Goal: Check status: Check status

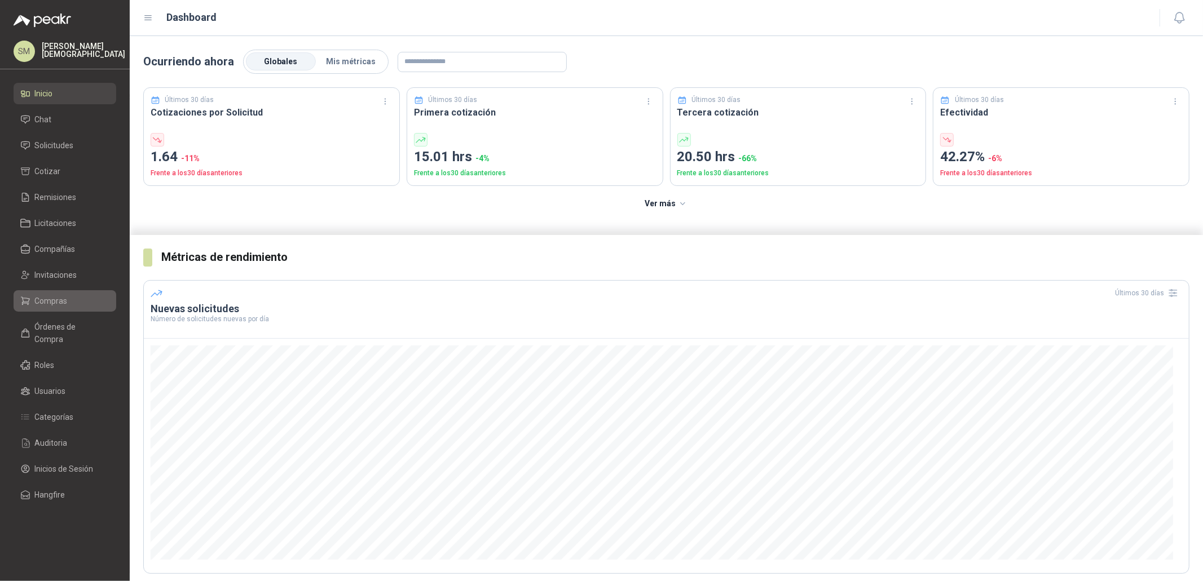
click at [74, 295] on li "Compras" at bounding box center [64, 301] width 89 height 12
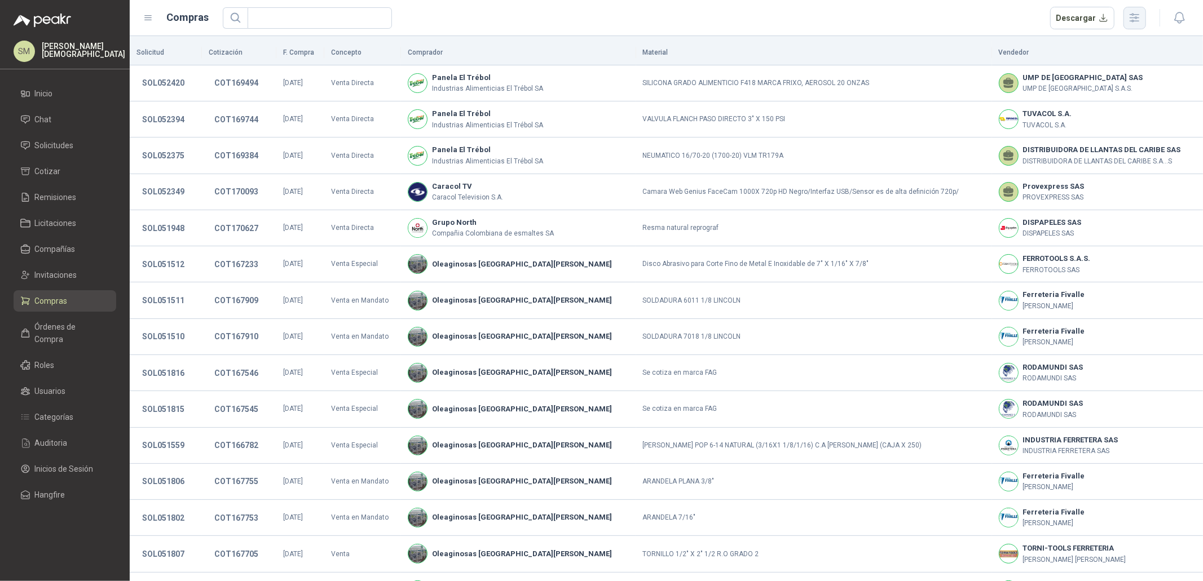
click at [1139, 17] on icon "button" at bounding box center [1134, 18] width 9 height 8
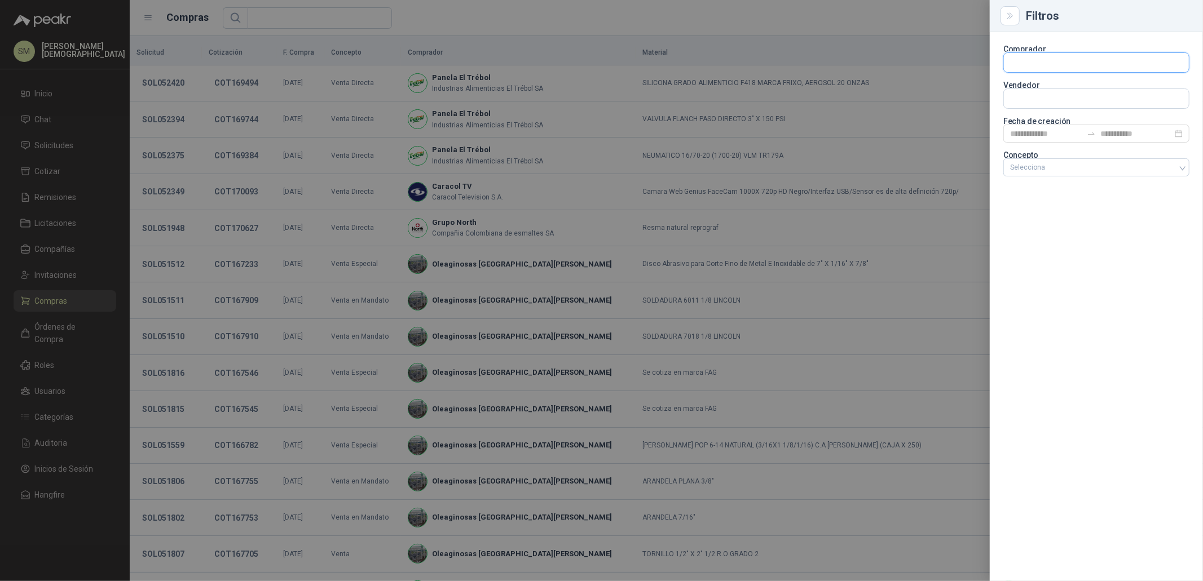
click at [1054, 63] on input "text" at bounding box center [1096, 62] width 185 height 19
type input "****"
click at [1049, 85] on p "Fleischmann Foods S.A." at bounding box center [1082, 86] width 105 height 7
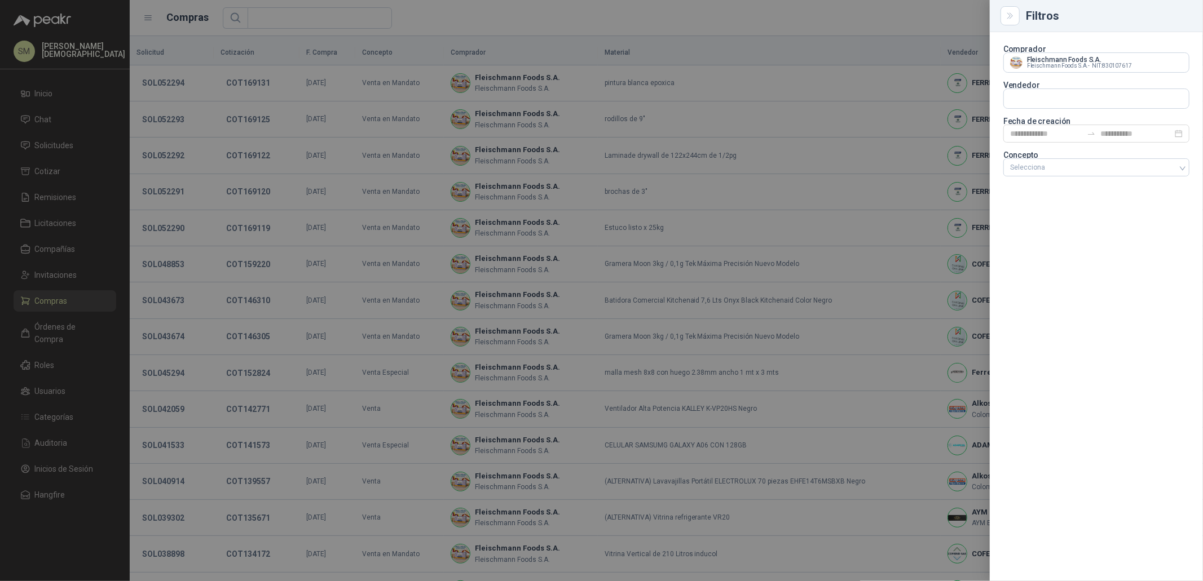
click at [659, 50] on div at bounding box center [601, 290] width 1203 height 581
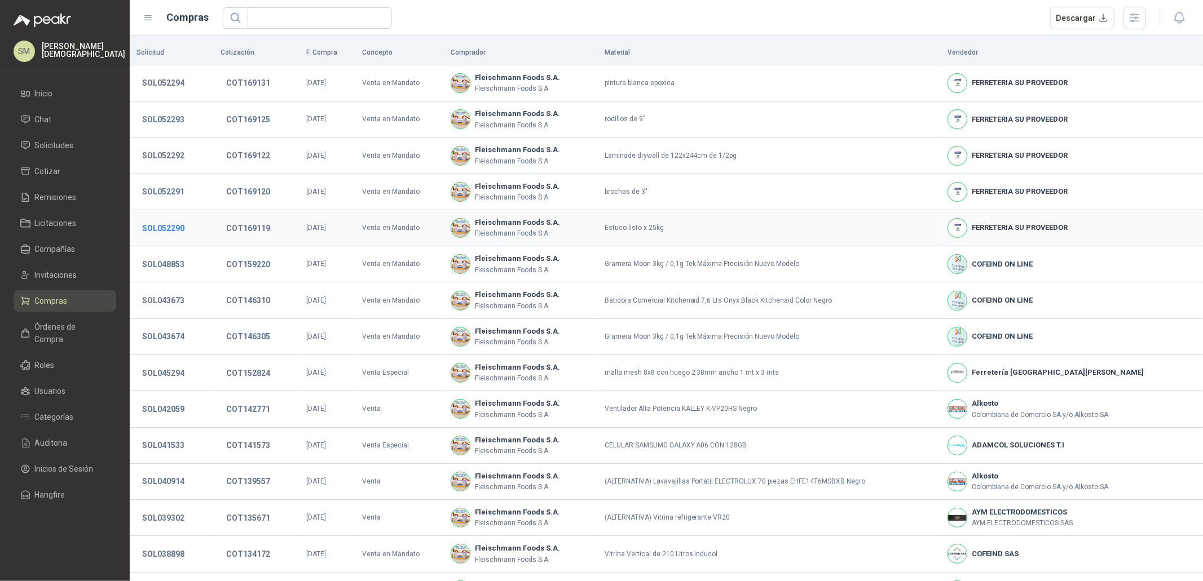
click at [175, 229] on button "SOL052290" at bounding box center [163, 228] width 54 height 20
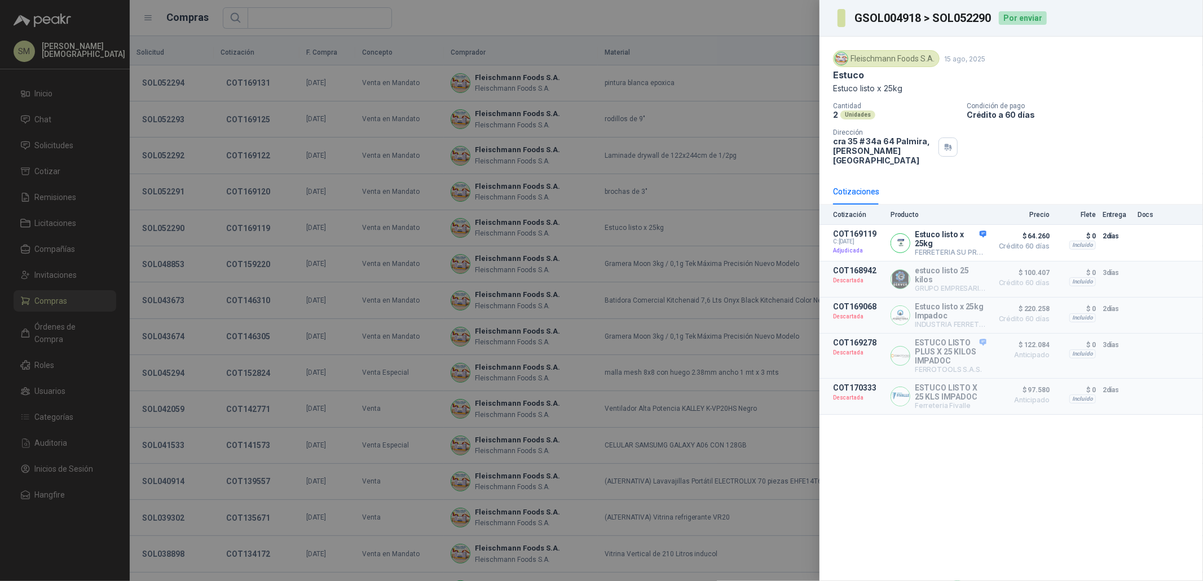
click at [506, 230] on div at bounding box center [601, 290] width 1203 height 581
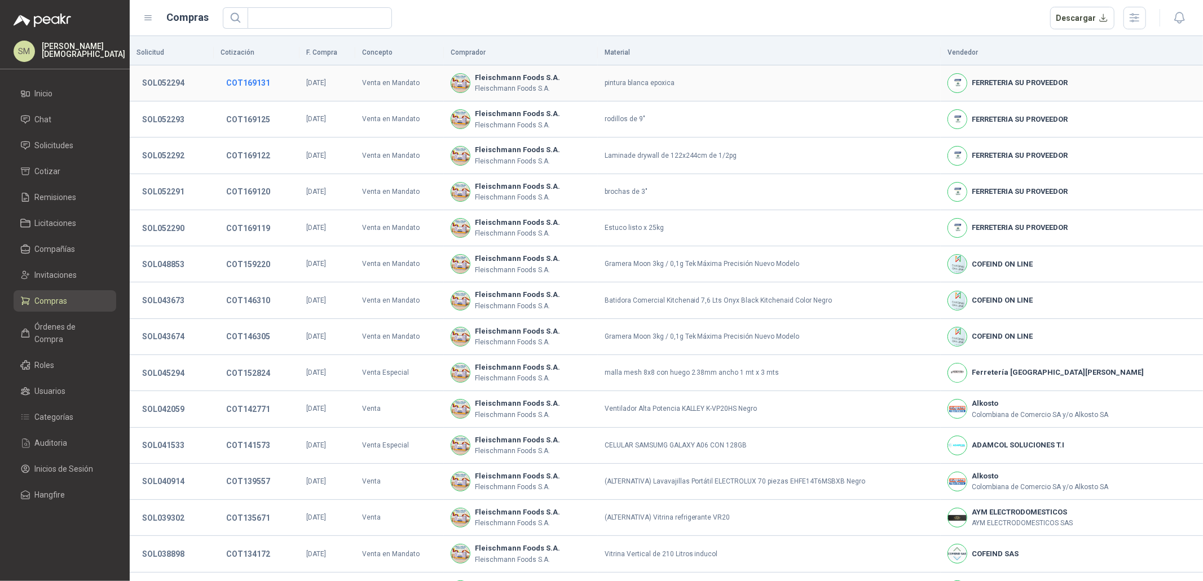
click at [250, 77] on button "COT169131" at bounding box center [247, 83] width 55 height 20
click at [251, 80] on button "COT169131" at bounding box center [247, 83] width 55 height 20
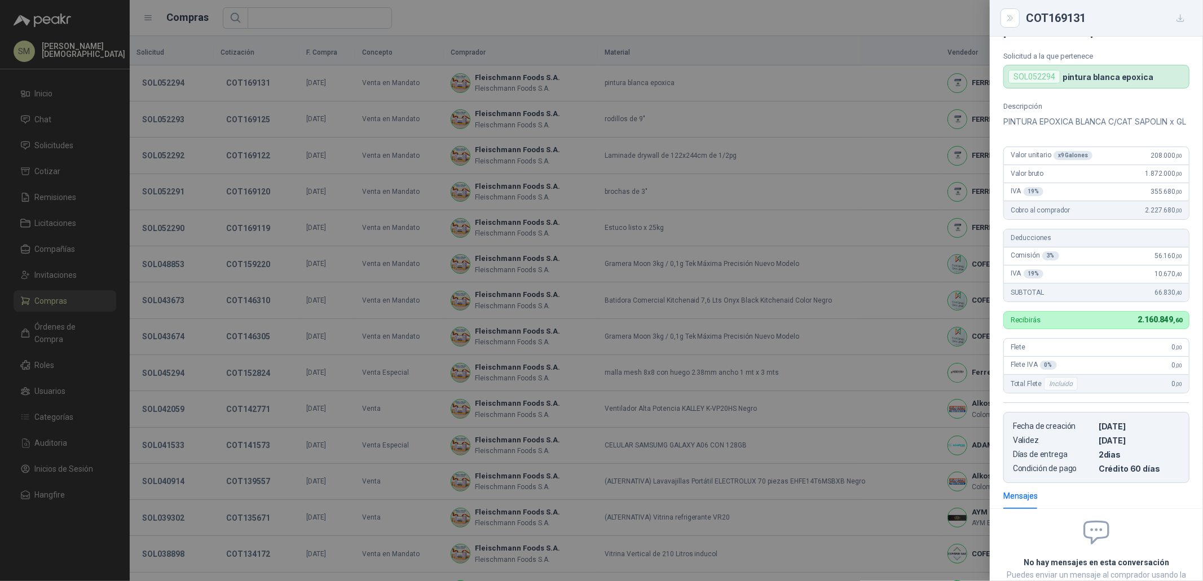
scroll to position [65, 0]
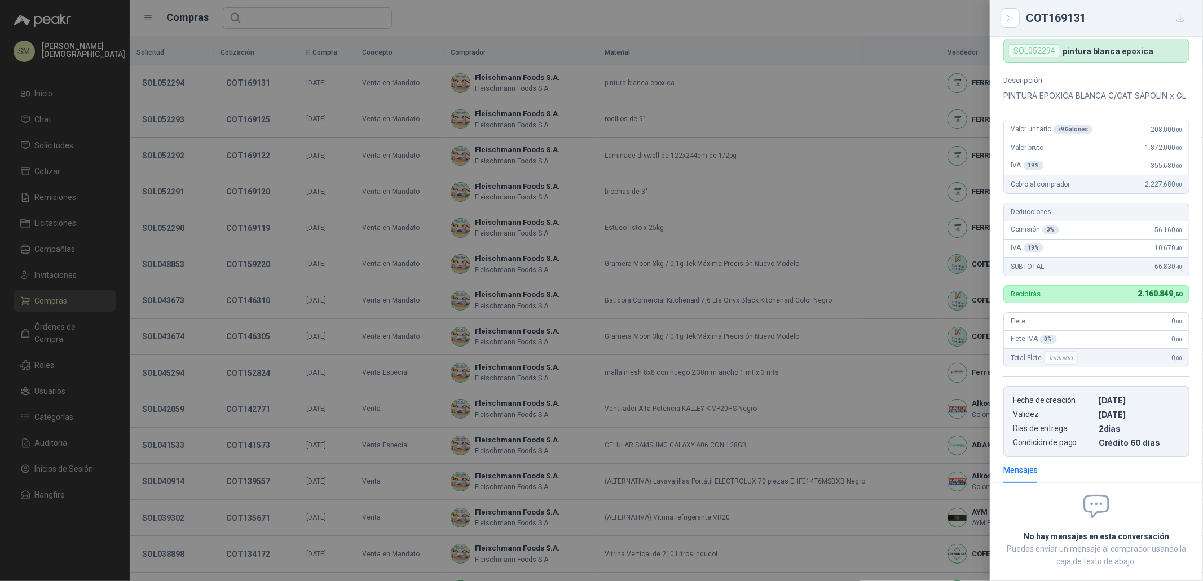
click at [878, 279] on div at bounding box center [601, 290] width 1203 height 581
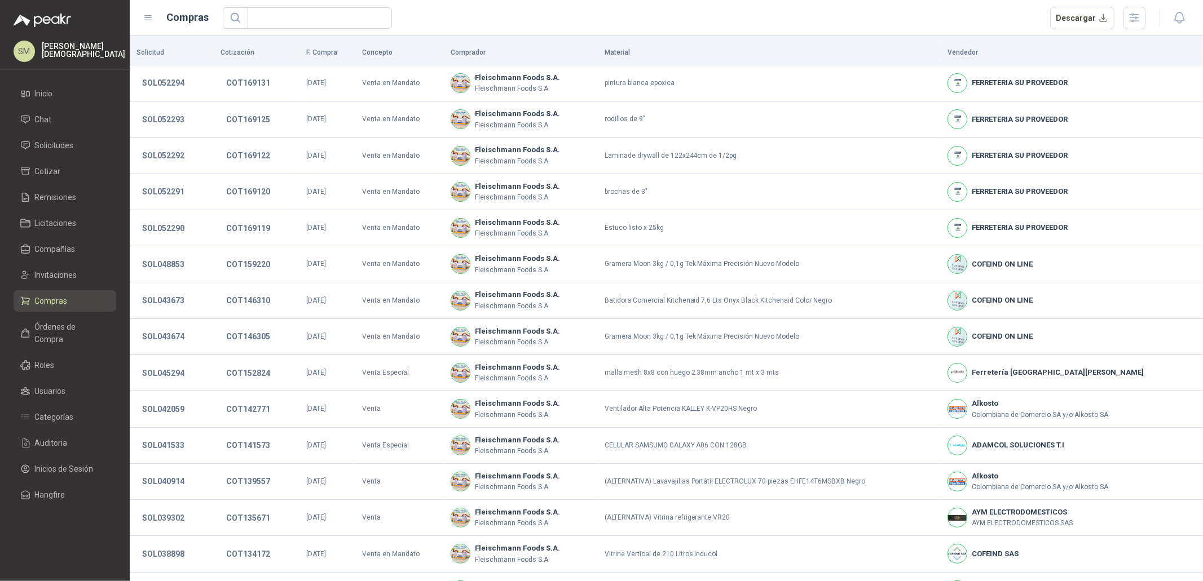
click at [70, 55] on div "[PERSON_NAME]" at bounding box center [83, 51] width 83 height 18
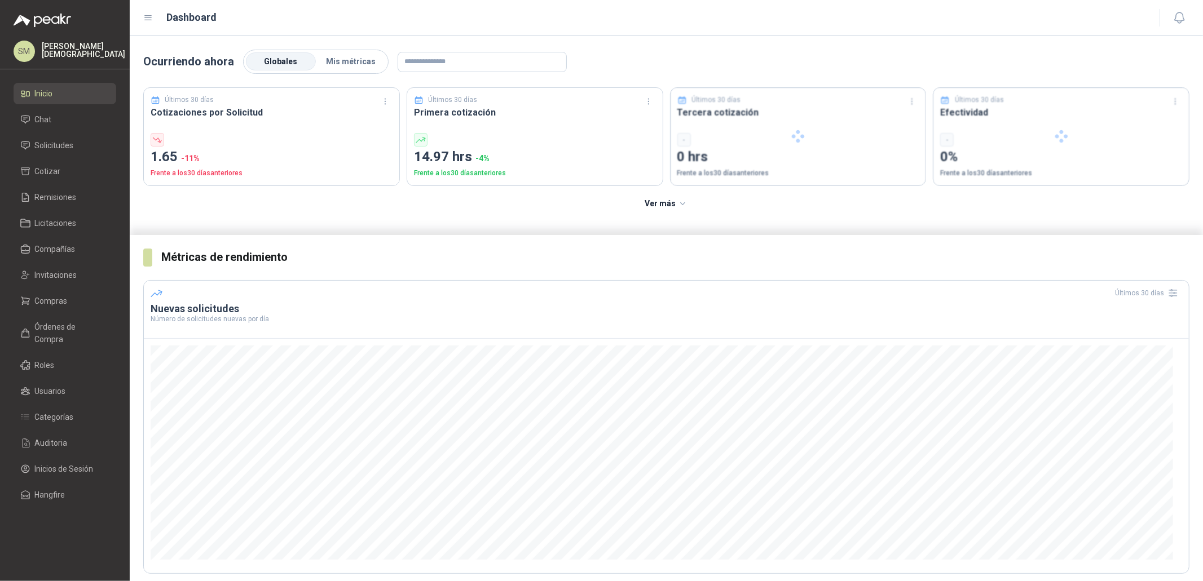
click at [74, 50] on p "[PERSON_NAME]" at bounding box center [83, 50] width 83 height 16
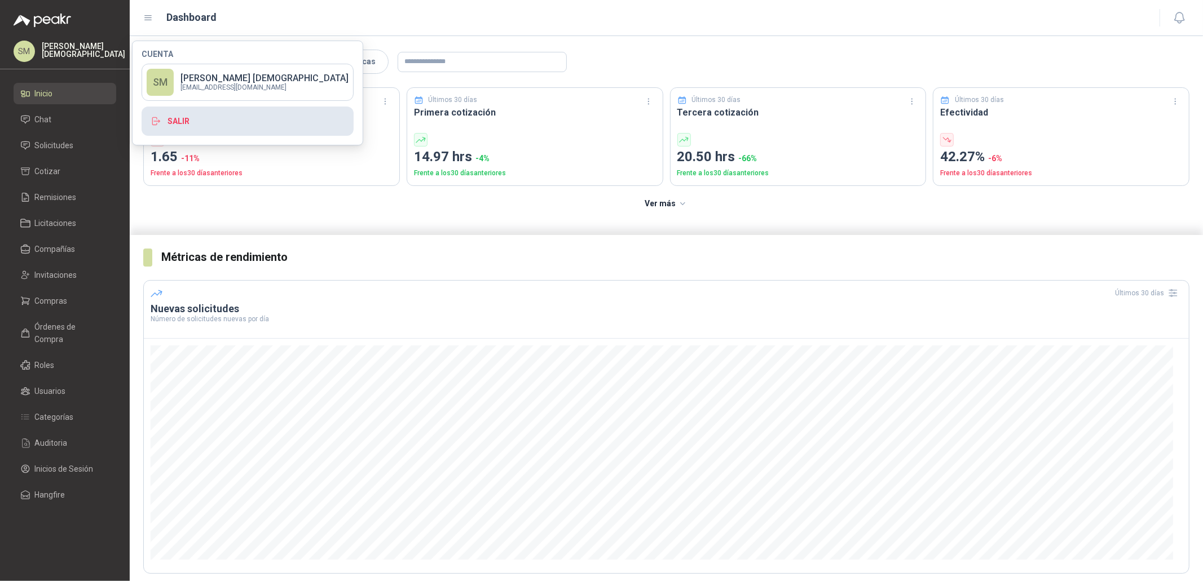
click at [200, 122] on button "Salir" at bounding box center [248, 121] width 212 height 29
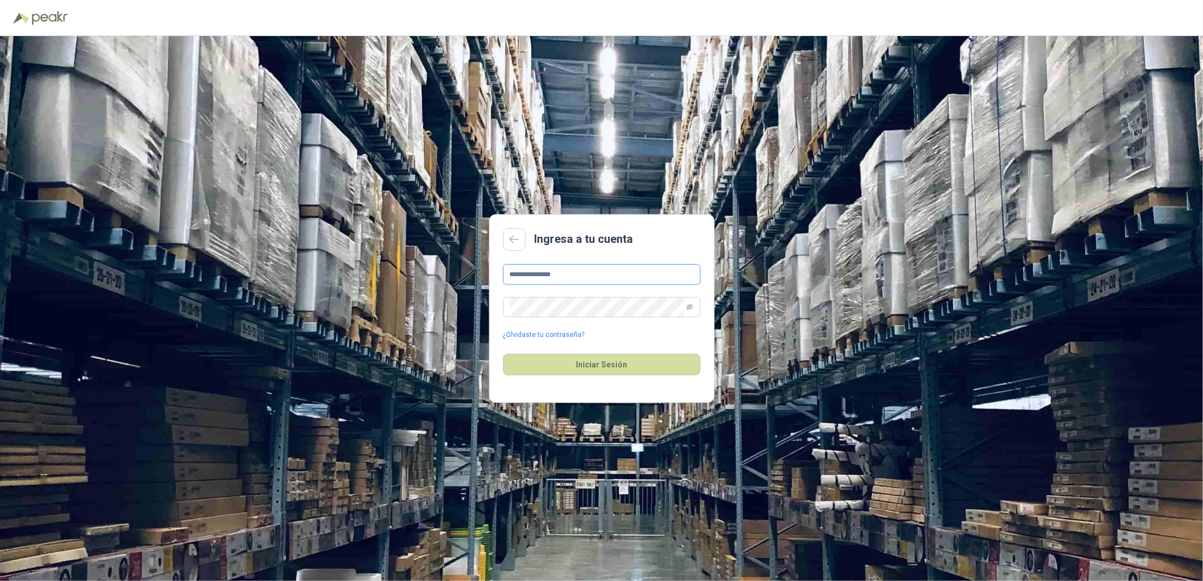
click at [596, 273] on input "**********" at bounding box center [601, 274] width 197 height 20
type input "**********"
click at [614, 362] on button "Iniciar Sesión" at bounding box center [601, 364] width 197 height 21
